Goal: Navigation & Orientation: Find specific page/section

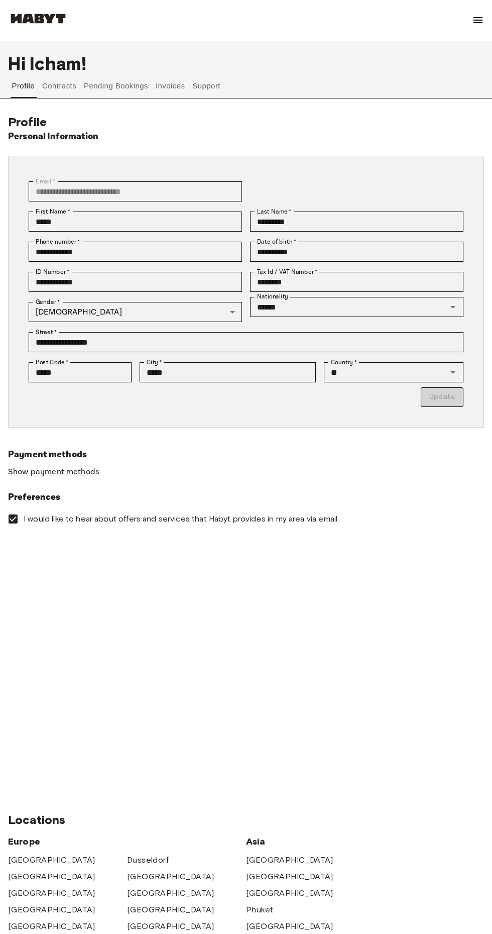
click at [219, 86] on button "Support" at bounding box center [206, 86] width 31 height 24
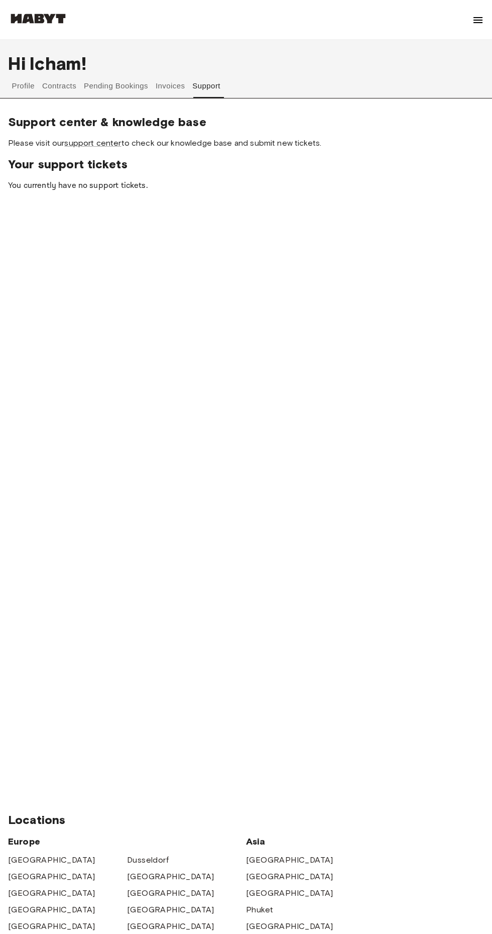
click at [207, 86] on button "Support" at bounding box center [206, 86] width 31 height 24
click at [172, 82] on button "Invoices" at bounding box center [170, 86] width 32 height 24
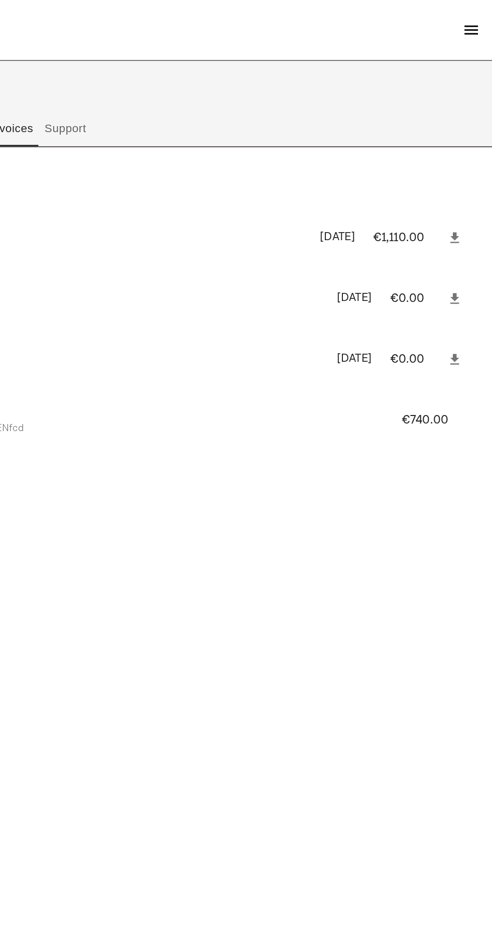
click at [483, 16] on div at bounding box center [487, 467] width 10 height 934
click at [475, 19] on img at bounding box center [478, 20] width 12 height 12
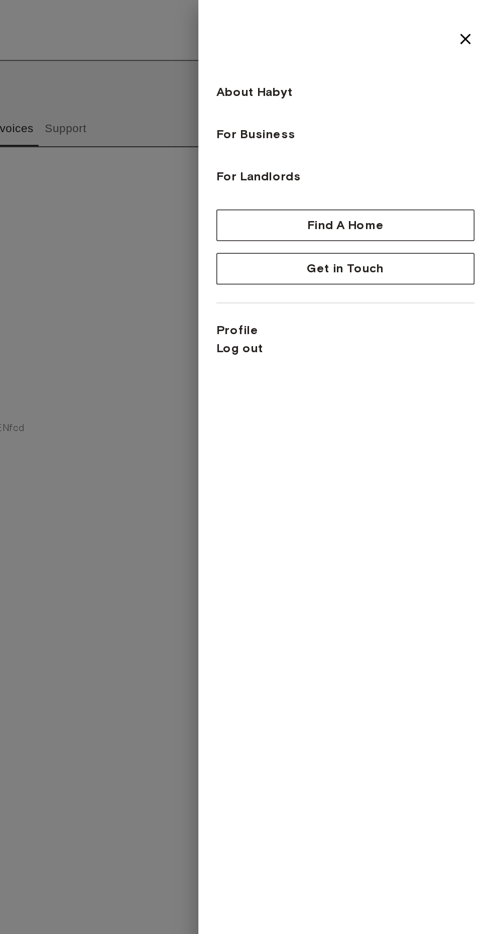
click at [248, 147] on div at bounding box center [246, 467] width 492 height 934
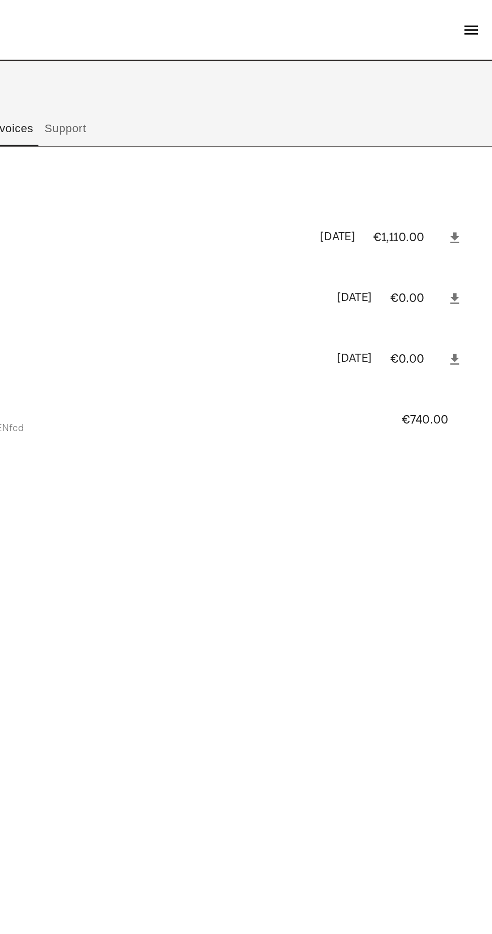
click at [220, 89] on button "Support" at bounding box center [206, 86] width 31 height 24
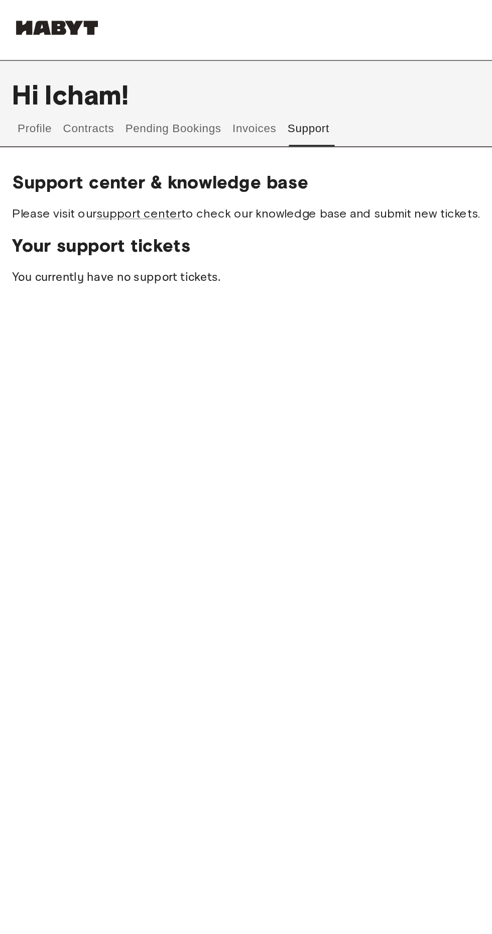
click at [185, 86] on button "Invoices" at bounding box center [170, 86] width 32 height 24
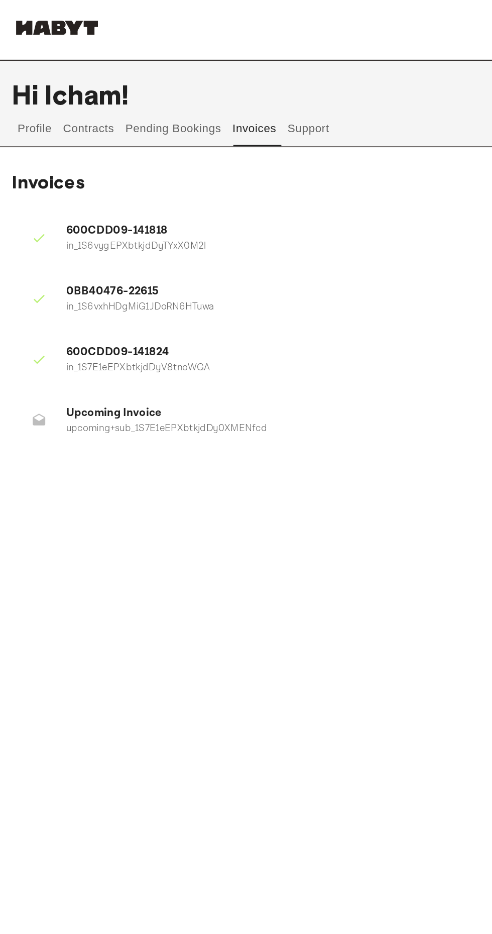
click at [136, 90] on button "Pending Bookings" at bounding box center [116, 86] width 67 height 24
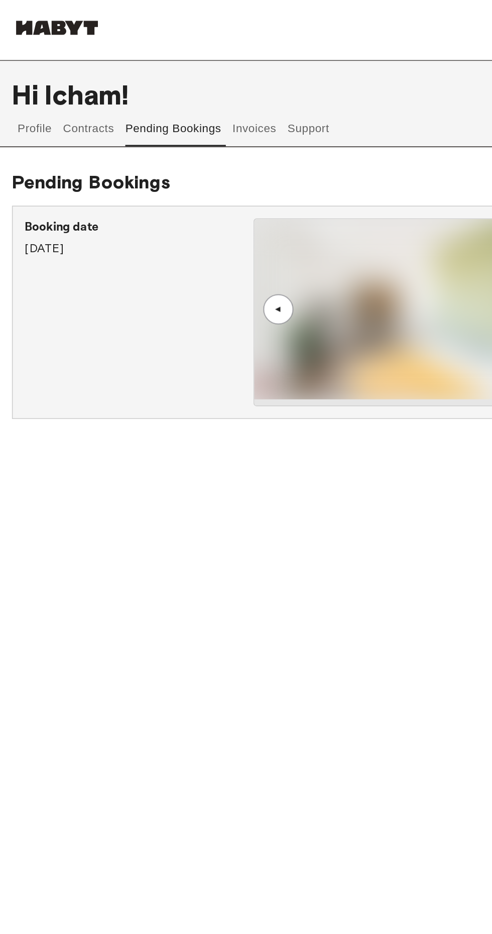
click at [74, 81] on button "Contracts" at bounding box center [59, 86] width 37 height 24
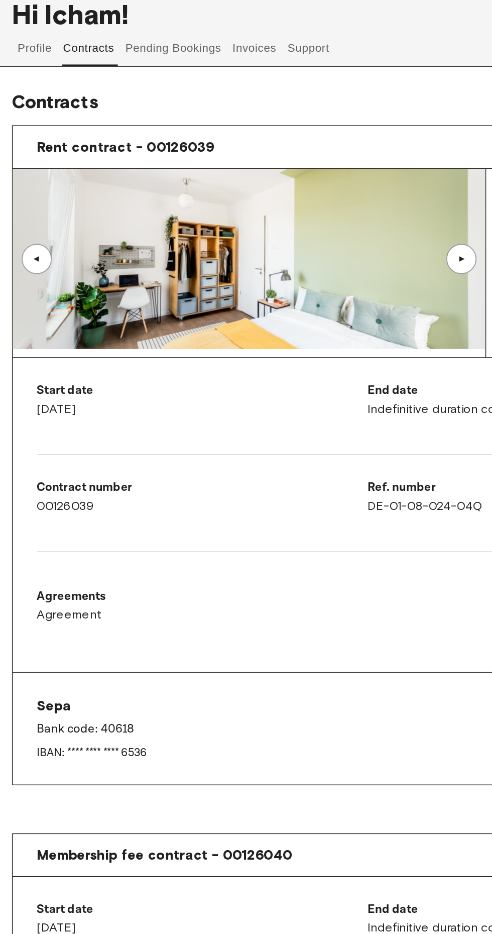
click at [33, 82] on button "Profile" at bounding box center [24, 86] width 26 height 24
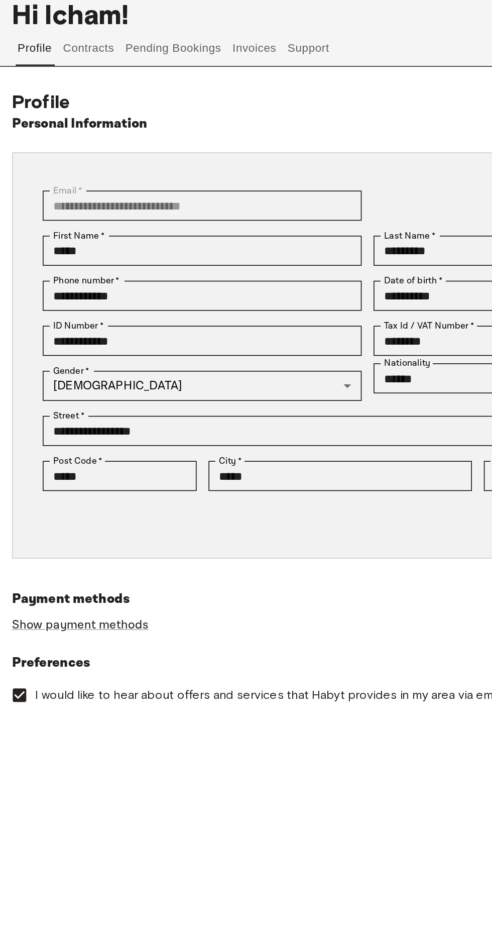
click at [106, 89] on button "Pending Bookings" at bounding box center [116, 86] width 67 height 24
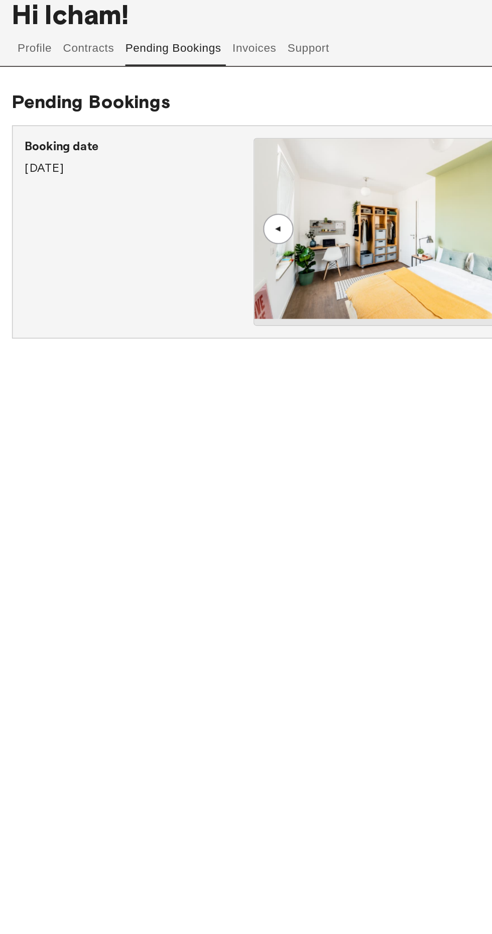
click at [185, 96] on button "Invoices" at bounding box center [170, 86] width 32 height 24
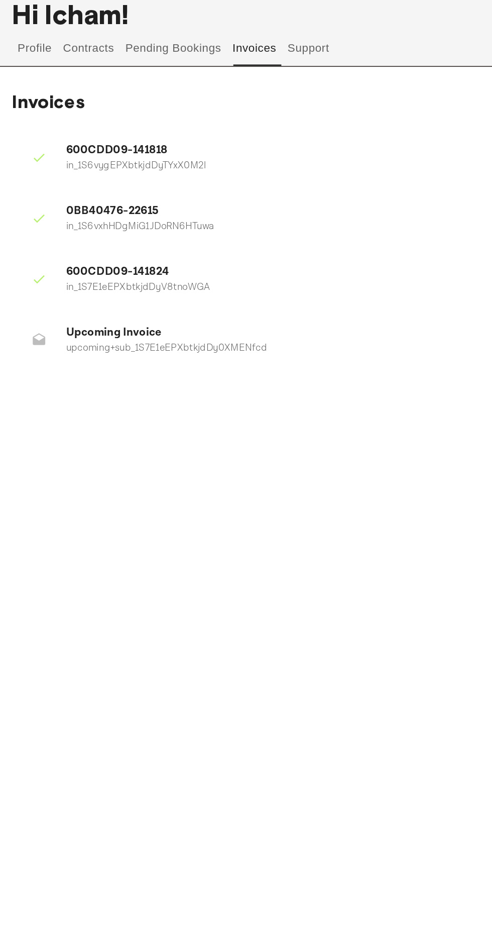
click at [218, 91] on button "Support" at bounding box center [206, 86] width 31 height 24
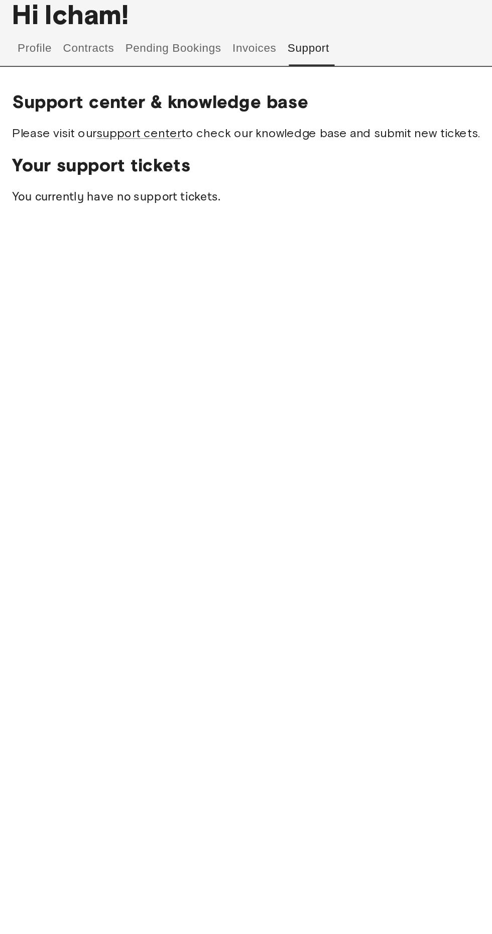
click at [158, 85] on button "Invoices" at bounding box center [170, 86] width 32 height 24
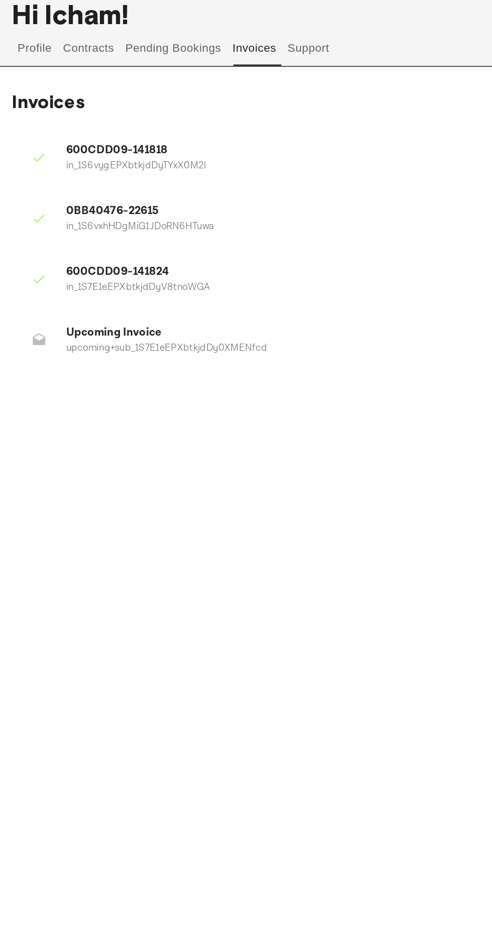
click at [245, 287] on p "upcoming+sub_1S7E1eEPXbtkjdDy0XMENfcd" at bounding box center [225, 287] width 363 height 10
click at [125, 288] on p "upcoming+sub_1S7E1eEPXbtkjdDy0XMENfcd" at bounding box center [225, 287] width 363 height 10
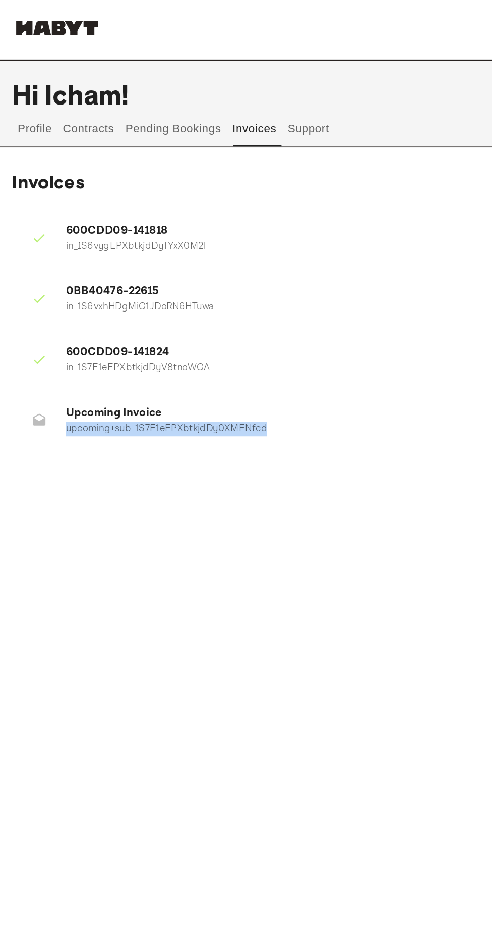
click at [149, 90] on button "Pending Bookings" at bounding box center [116, 86] width 67 height 24
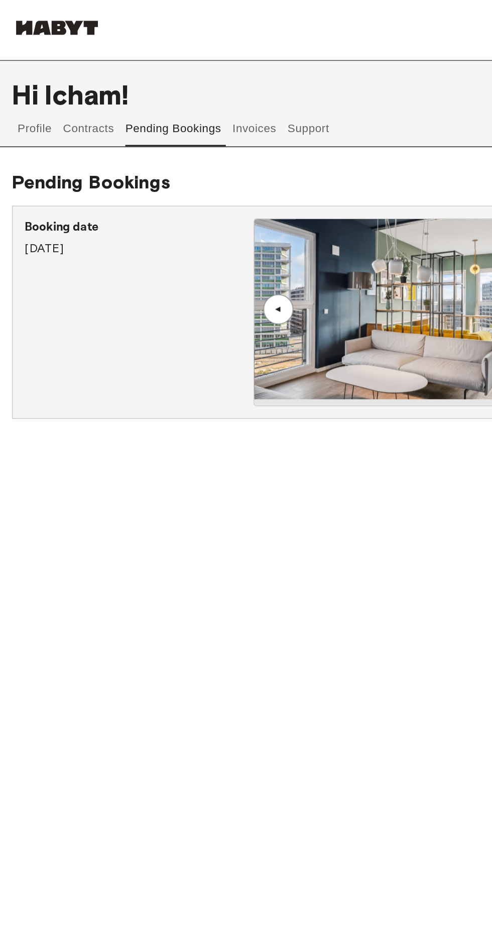
click at [78, 85] on button "Contracts" at bounding box center [59, 86] width 37 height 24
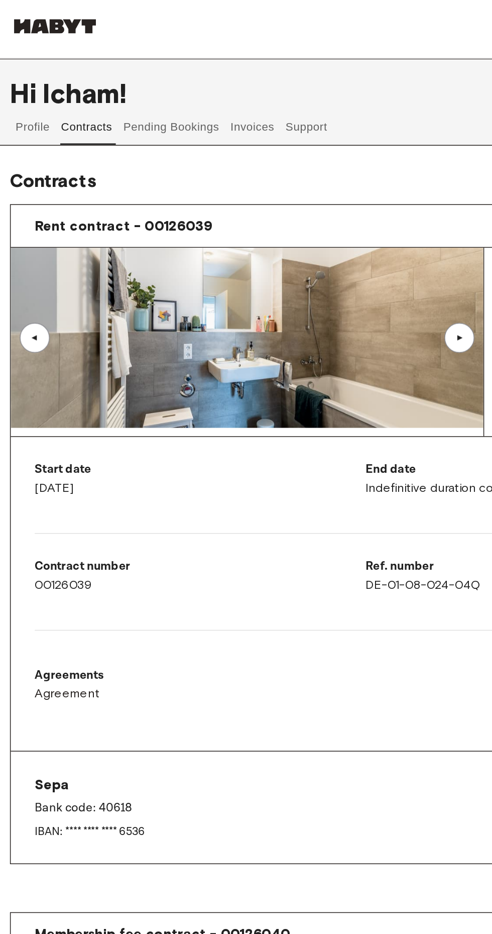
click at [299, 239] on img at bounding box center [167, 227] width 317 height 121
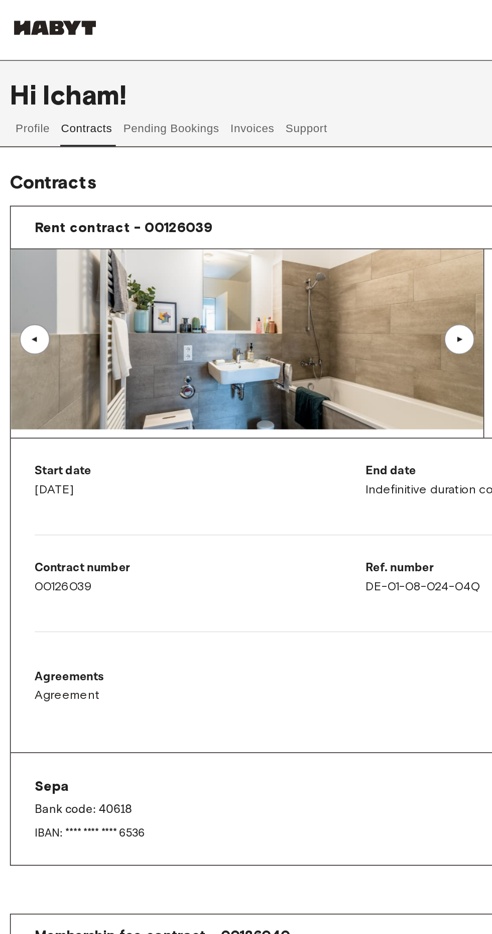
click at [222, 93] on button "Support" at bounding box center [206, 86] width 31 height 24
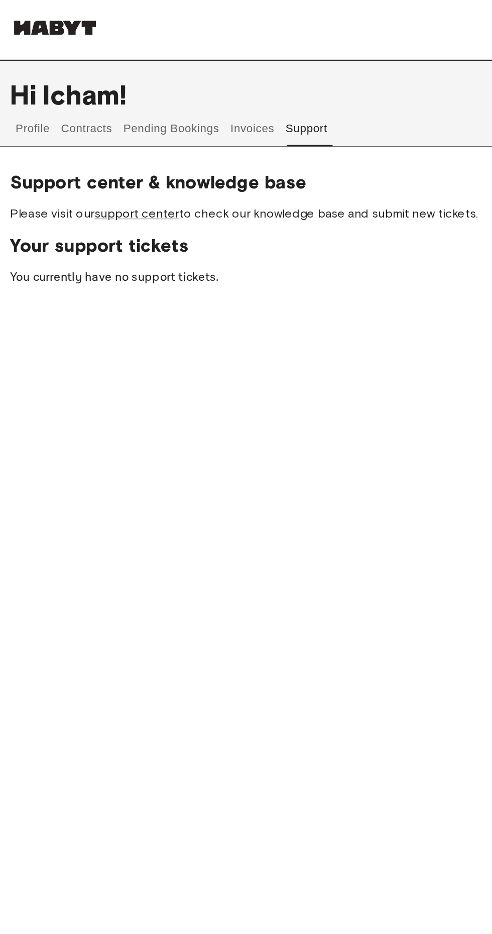
click at [186, 84] on button "Invoices" at bounding box center [170, 86] width 32 height 24
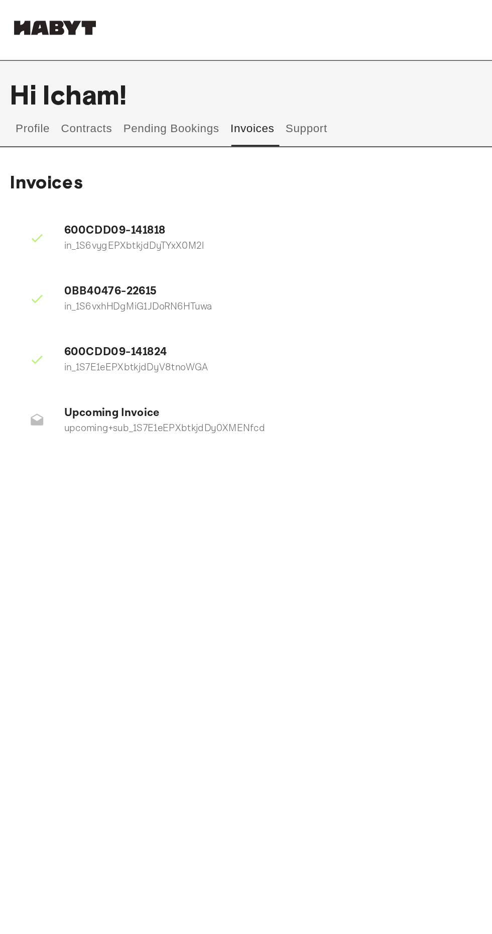
click at [133, 94] on button "Pending Bookings" at bounding box center [116, 86] width 67 height 24
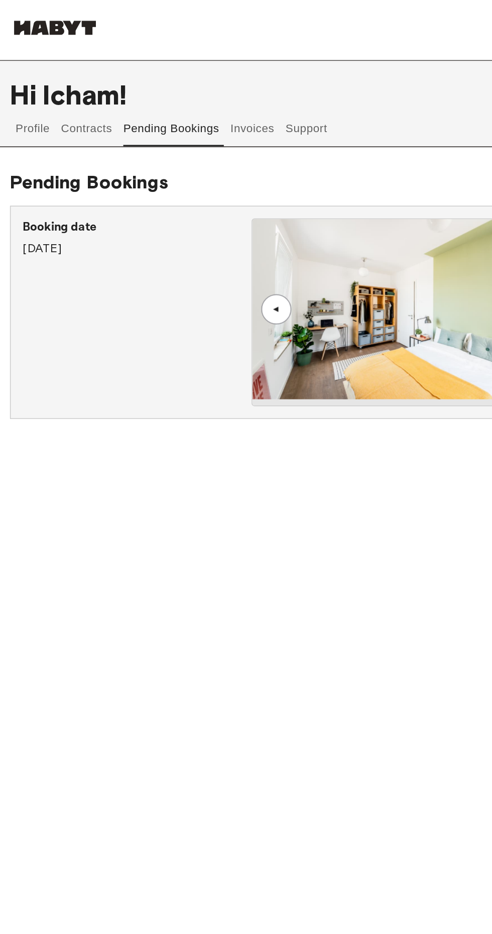
click at [76, 94] on button "Contracts" at bounding box center [59, 86] width 37 height 24
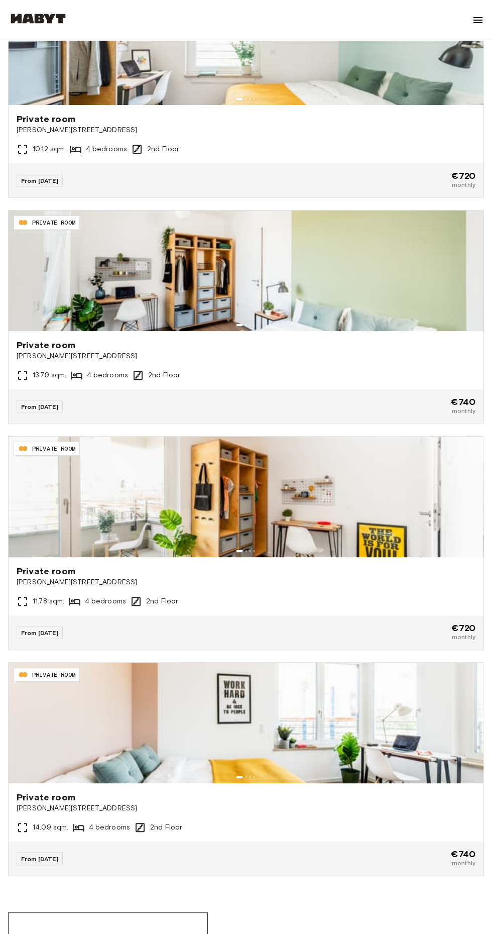
scroll to position [318, 0]
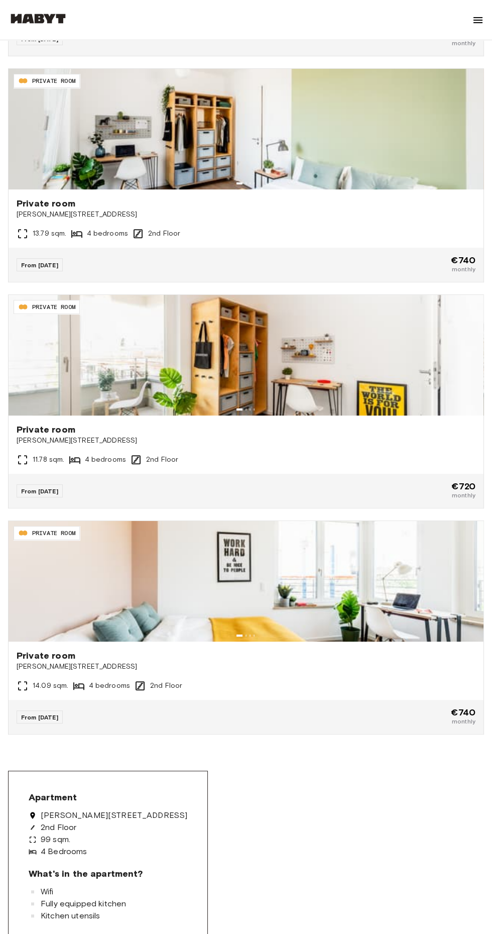
scroll to position [468, 0]
click at [343, 621] on img at bounding box center [246, 581] width 475 height 121
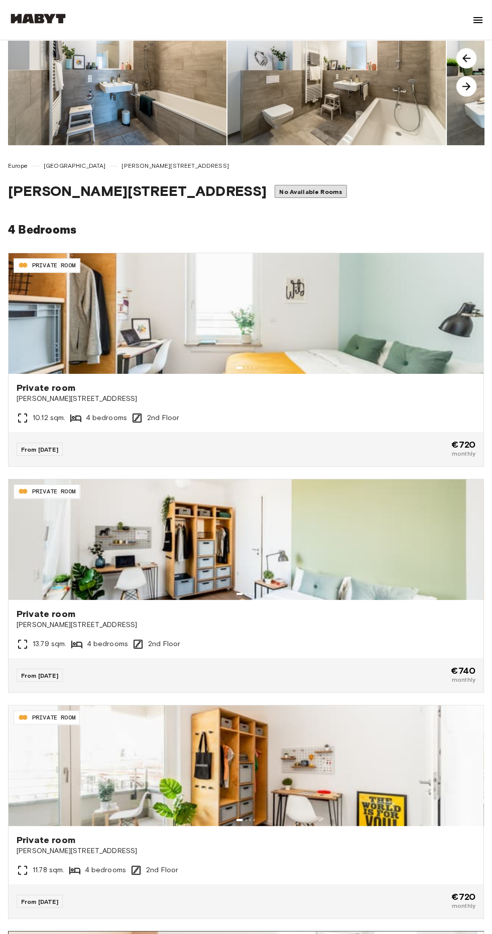
scroll to position [0, 0]
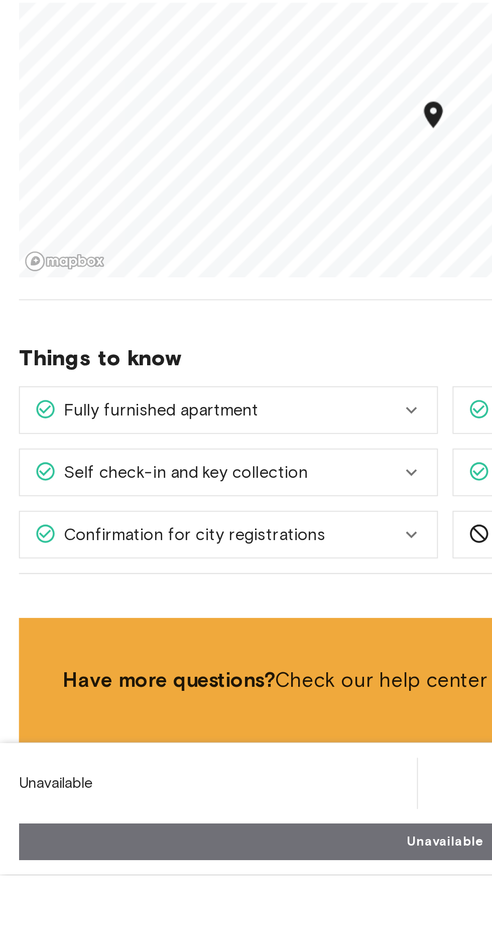
scroll to position [1063, 0]
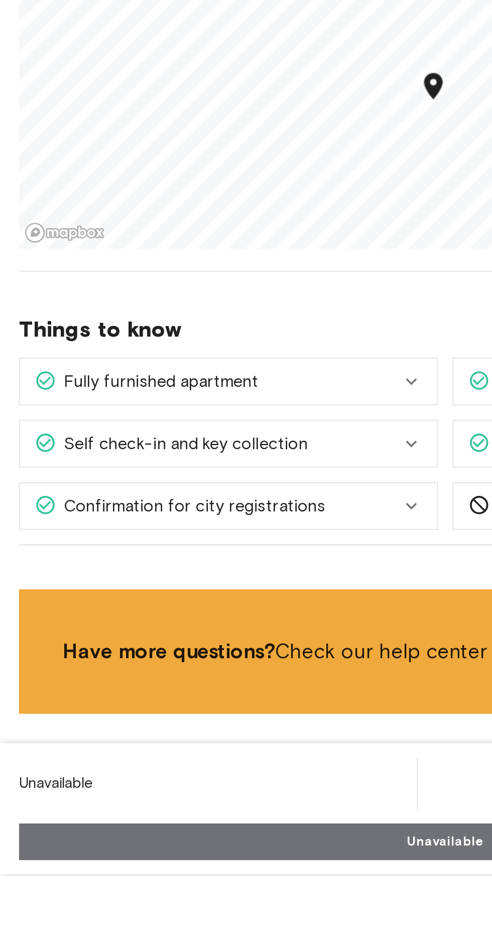
click at [215, 704] on div "Self check-in and key collection" at bounding box center [127, 697] width 229 height 25
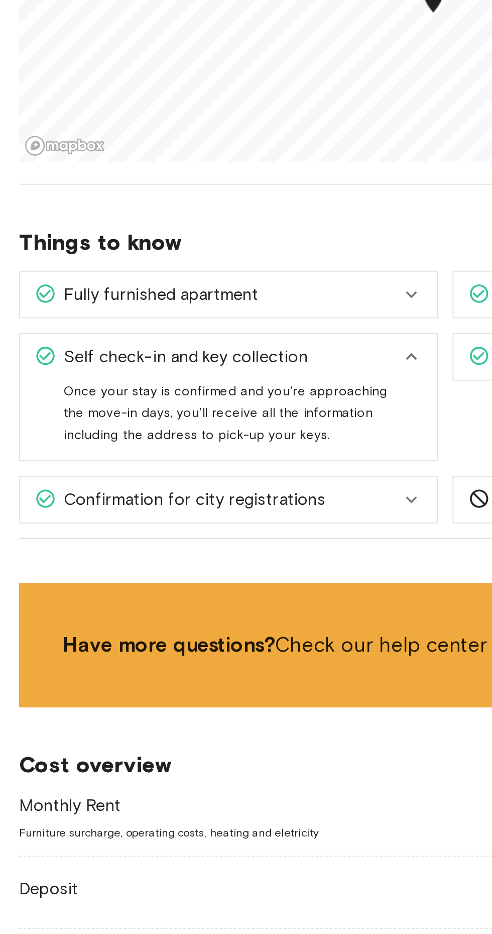
scroll to position [1515, 0]
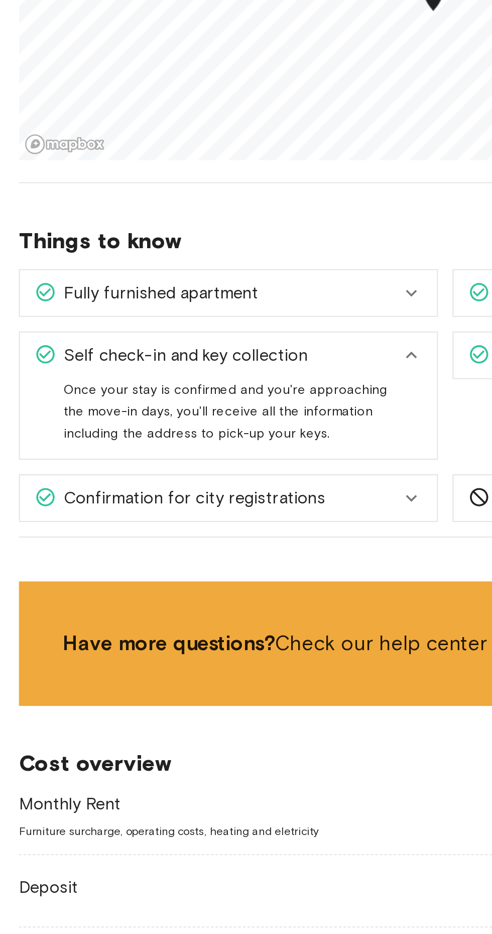
click at [183, 233] on div "Self check-in and key collection" at bounding box center [127, 245] width 229 height 25
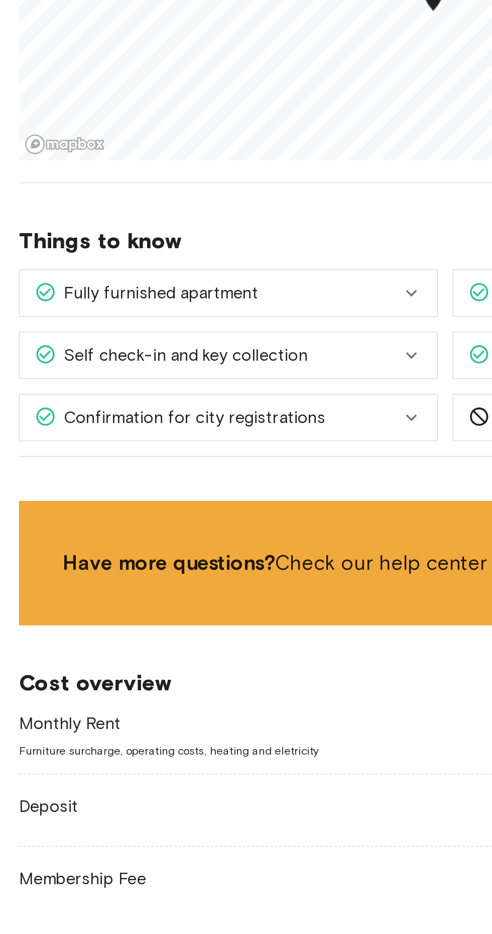
click at [190, 220] on div "Fully furnished apartment" at bounding box center [127, 211] width 229 height 25
